Goal: Information Seeking & Learning: Find specific fact

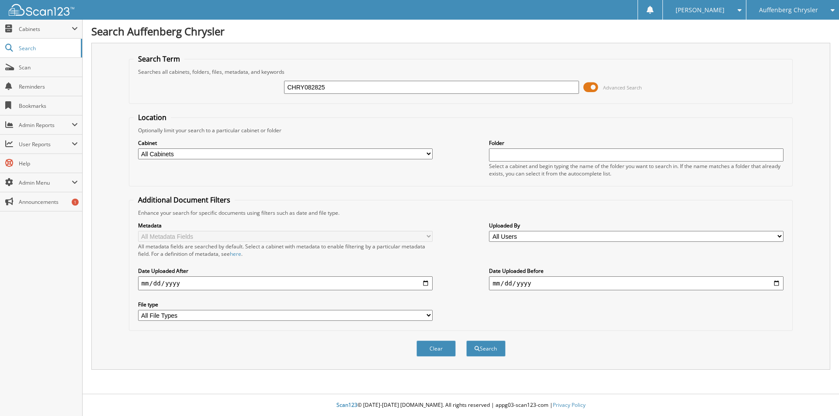
type input "CHRY082825"
click at [466, 341] on button "Search" at bounding box center [485, 349] width 39 height 16
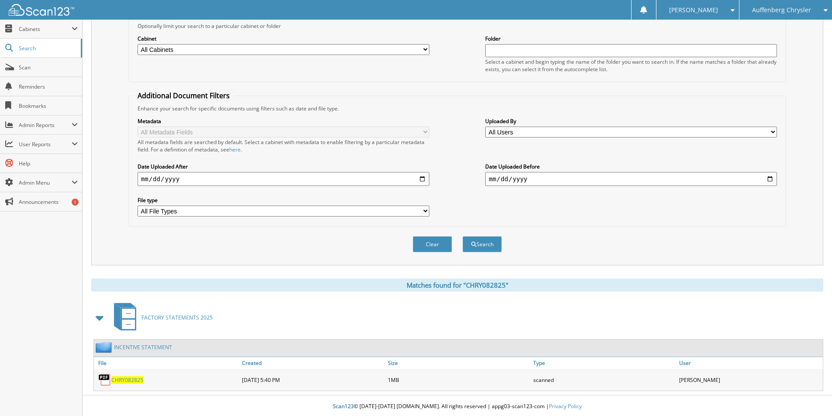
scroll to position [106, 0]
click at [140, 346] on link "INCENTIVE STATEMENT" at bounding box center [143, 346] width 58 height 7
